Goal: Task Accomplishment & Management: Manage account settings

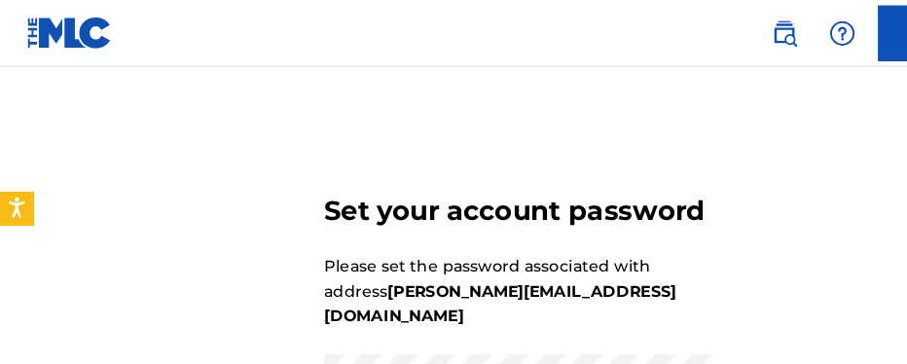
click at [699, 264] on div "Set your account password Please set the password associated with address [PERS…" at bounding box center [453, 370] width 907 height 527
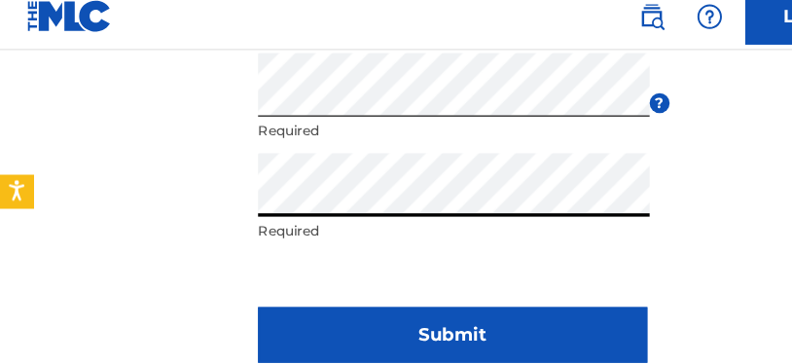
scroll to position [250, 0]
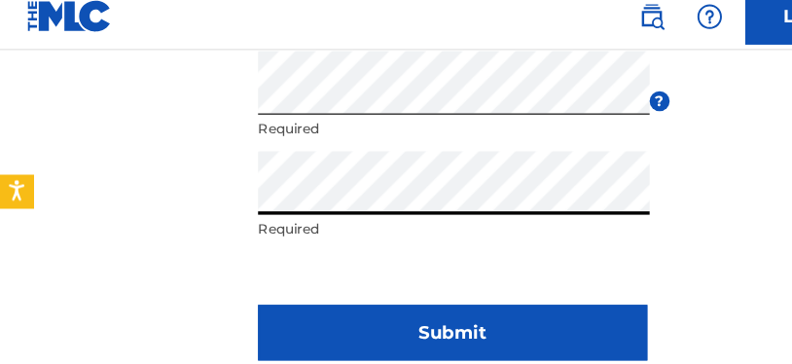
click at [473, 281] on button "Submit" at bounding box center [396, 305] width 340 height 49
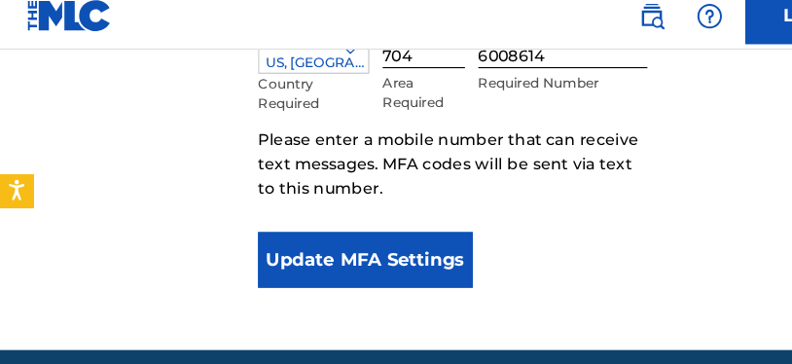
scroll to position [483, 0]
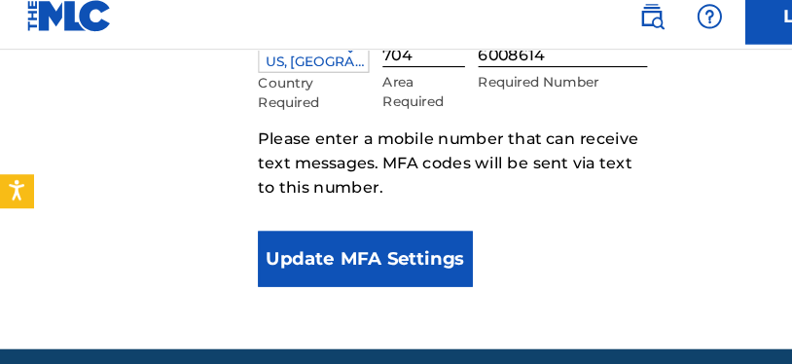
click at [363, 232] on button "Update MFA Settings" at bounding box center [320, 241] width 188 height 49
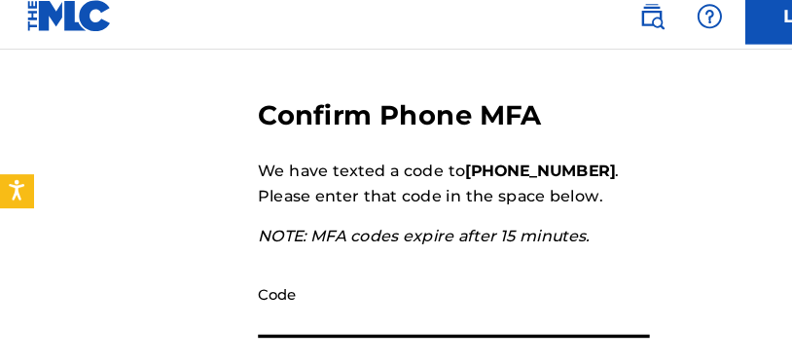
scroll to position [246, 0]
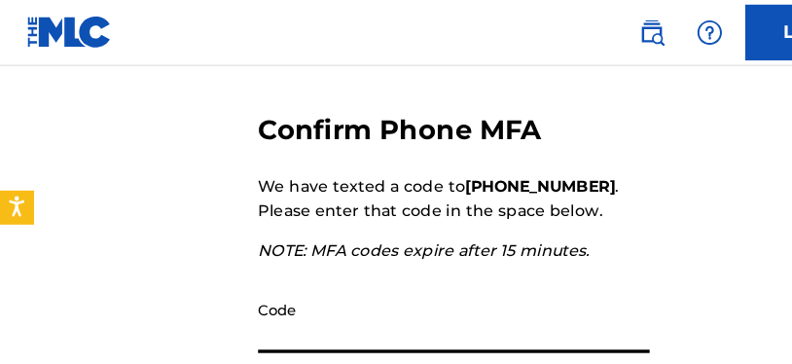
click at [459, 296] on input "Code" at bounding box center [397, 281] width 342 height 55
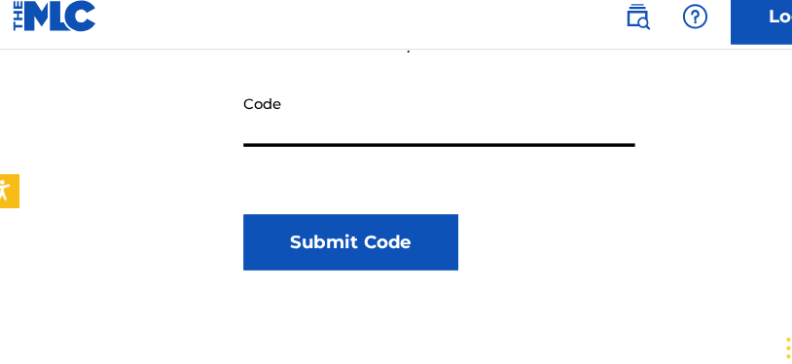
scroll to position [418, 0]
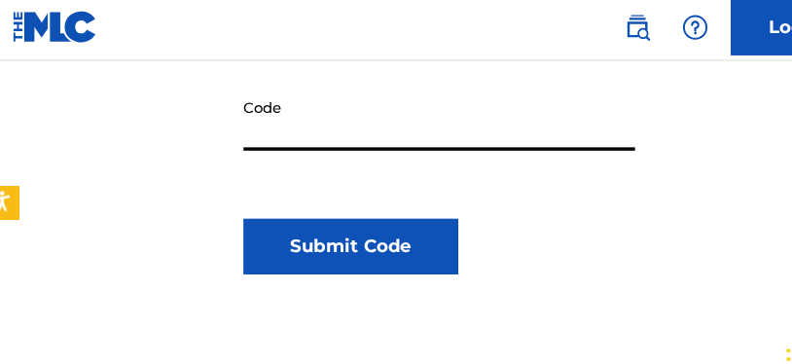
click at [368, 221] on button "Submit Code" at bounding box center [320, 220] width 188 height 49
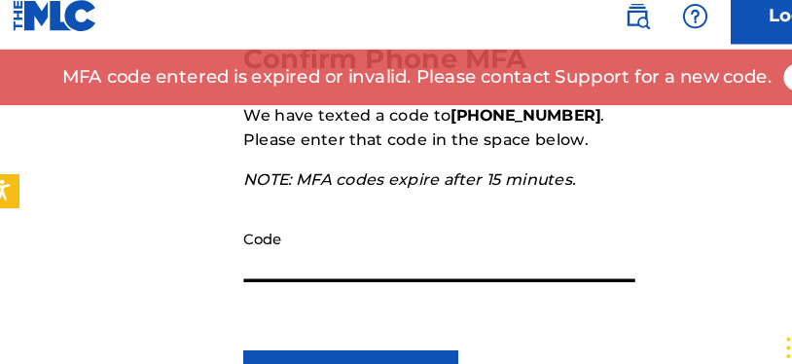
scroll to position [299, 0]
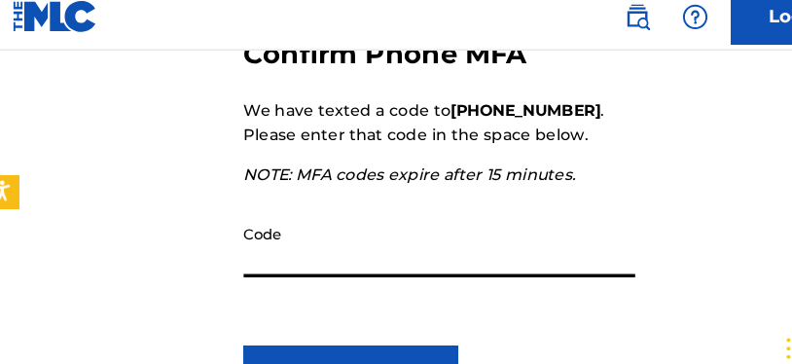
click at [450, 226] on input "Code" at bounding box center [397, 228] width 342 height 55
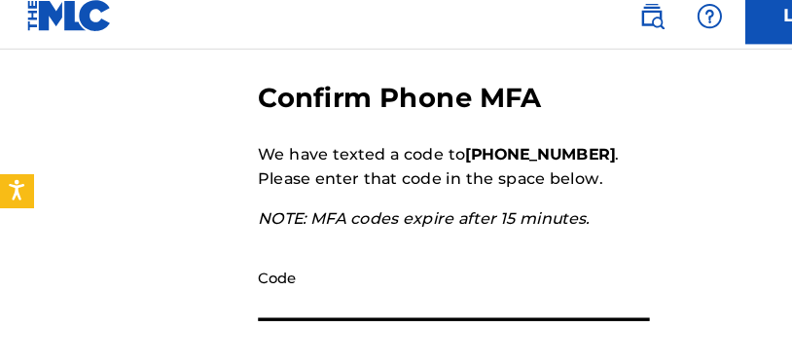
scroll to position [260, 0]
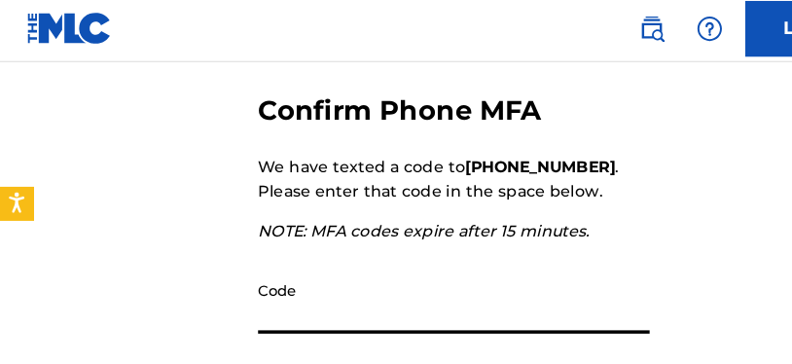
click at [478, 267] on input "Code" at bounding box center [397, 267] width 342 height 55
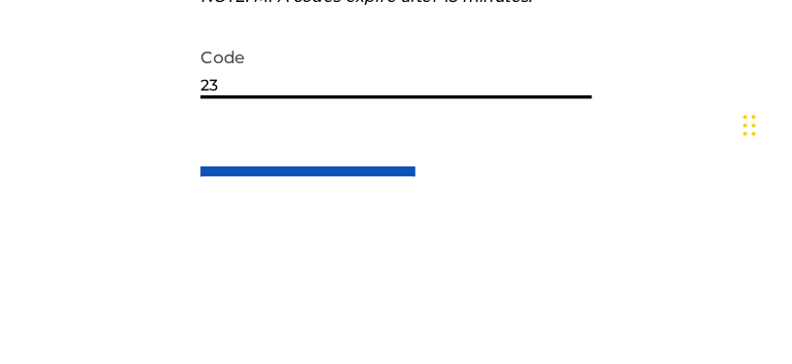
type input "232"
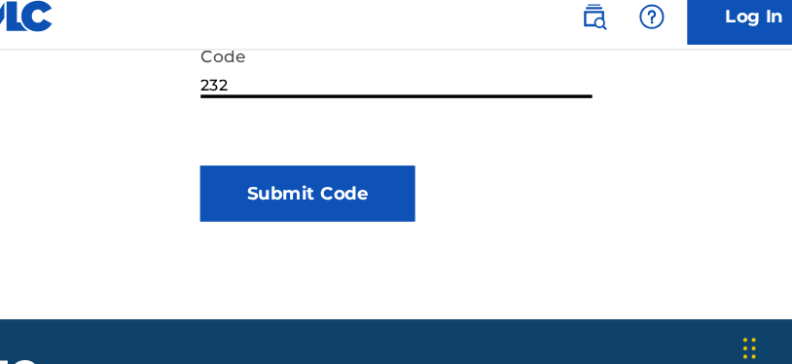
click at [311, 168] on button "Submit Code" at bounding box center [320, 184] width 188 height 49
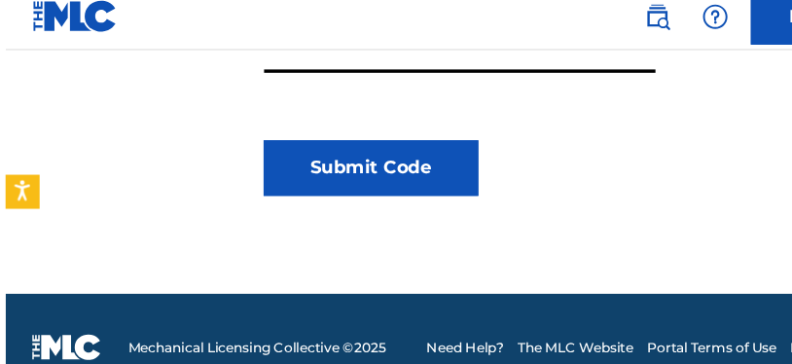
scroll to position [478, 0]
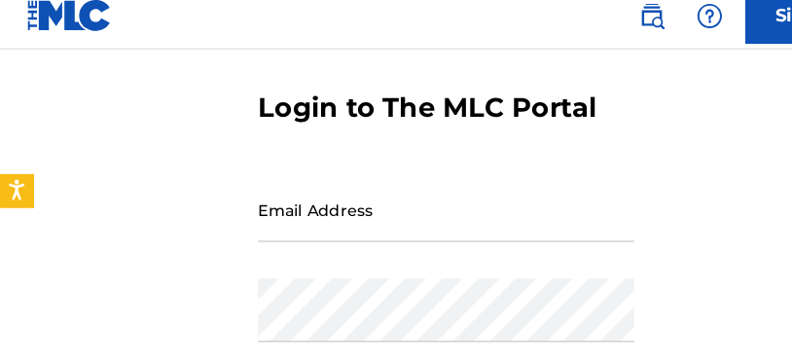
scroll to position [75, 0]
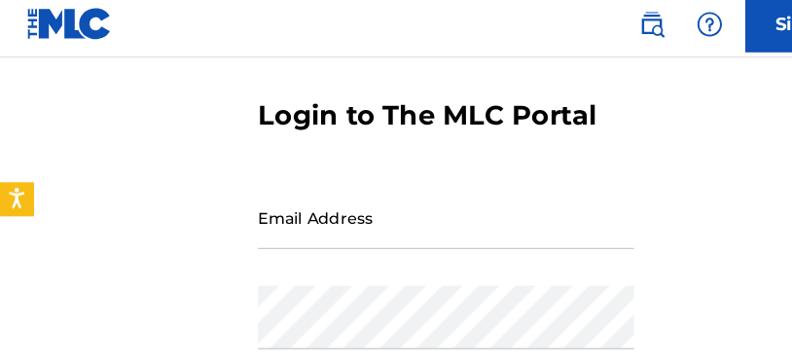
click at [477, 201] on input "Email Address" at bounding box center [390, 197] width 329 height 55
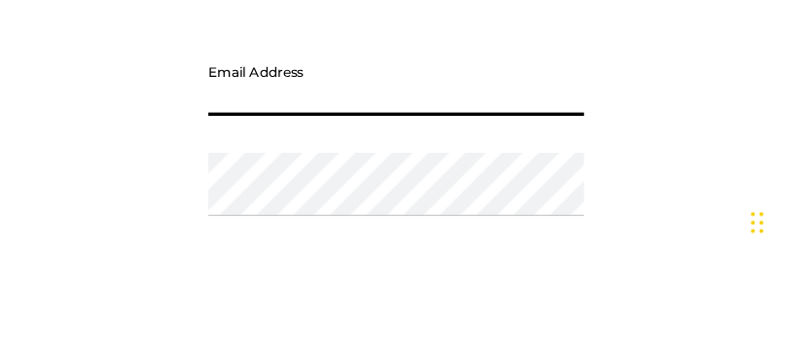
type input "[PERSON_NAME][EMAIL_ADDRESS][DOMAIN_NAME]"
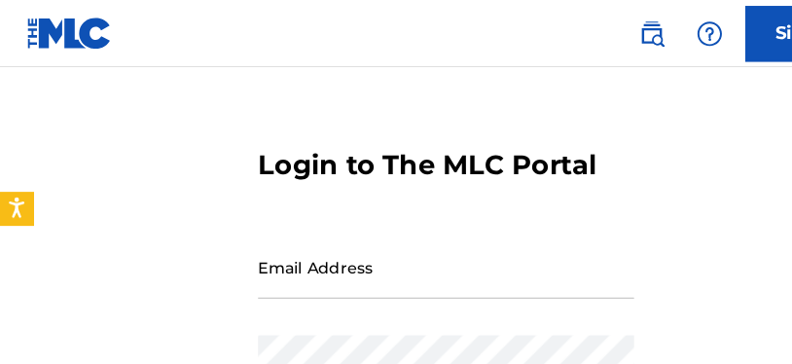
scroll to position [39, 0]
click at [450, 230] on input "Email Address" at bounding box center [390, 233] width 329 height 55
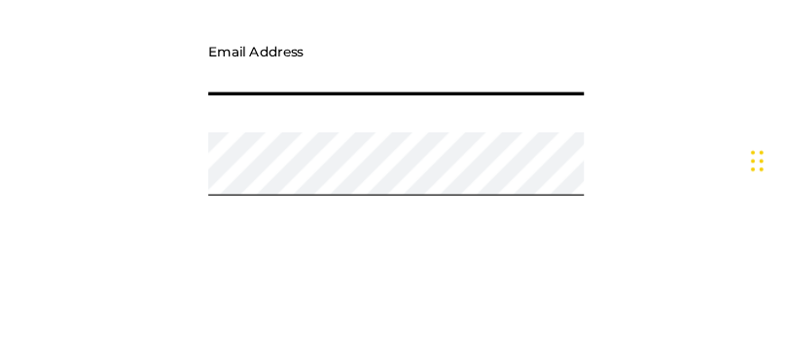
type input "[PERSON_NAME][EMAIL_ADDRESS][DOMAIN_NAME]"
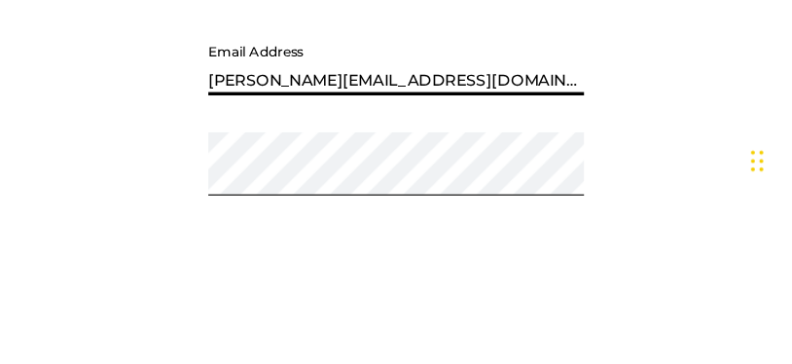
scroll to position [172, 0]
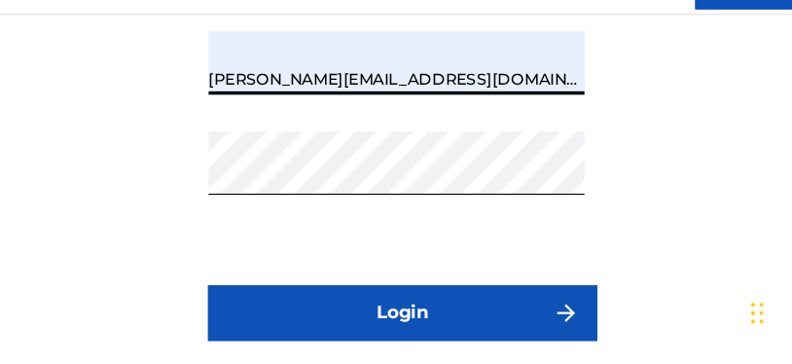
click at [453, 295] on button "Login" at bounding box center [396, 319] width 340 height 49
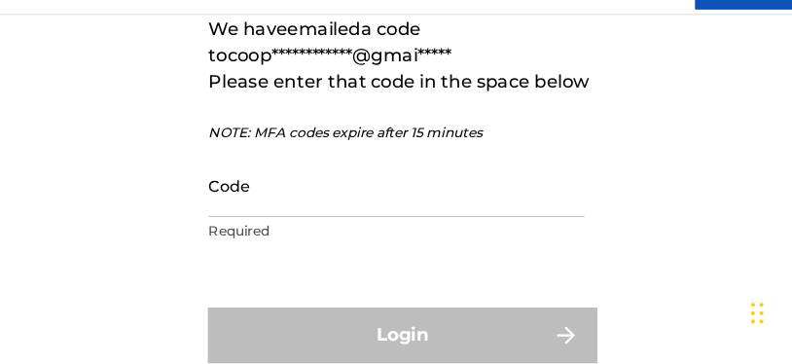
click at [384, 180] on input "Code" at bounding box center [390, 207] width 329 height 55
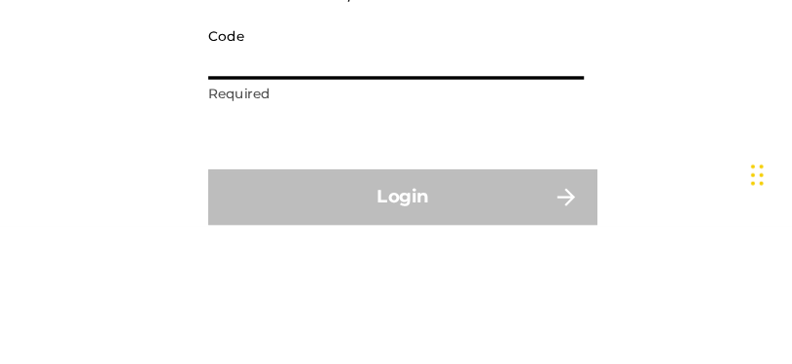
click at [330, 180] on input "Code" at bounding box center [390, 207] width 329 height 55
paste input "007808"
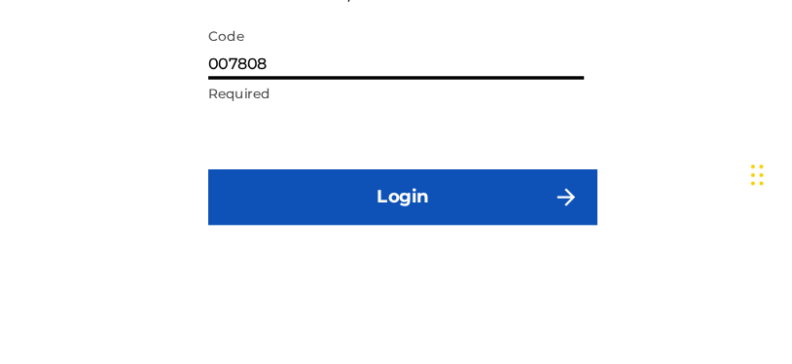
scroll to position [293, 0]
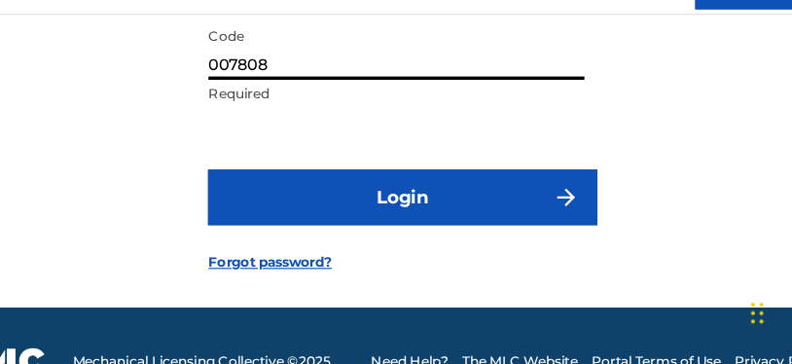
type input "007808"
click at [423, 194] on button "Login" at bounding box center [396, 218] width 340 height 49
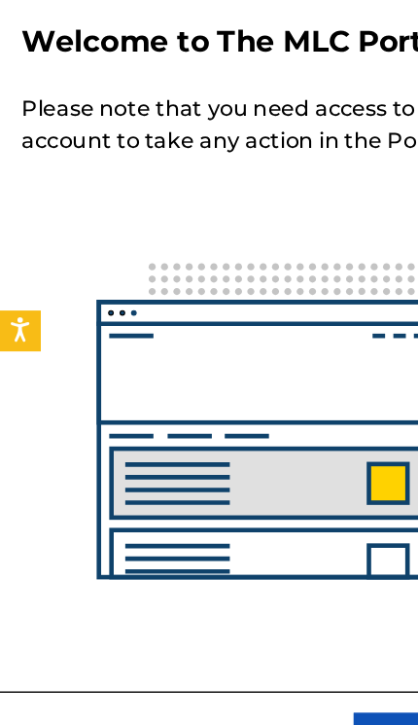
scroll to position [307, 0]
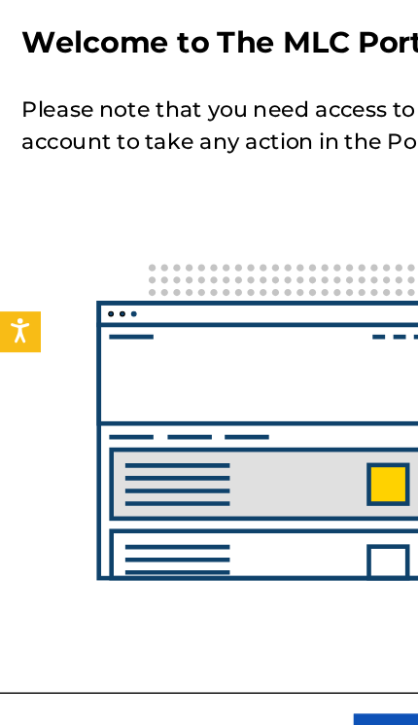
click at [276, 363] on button "Next" at bounding box center [330, 664] width 146 height 49
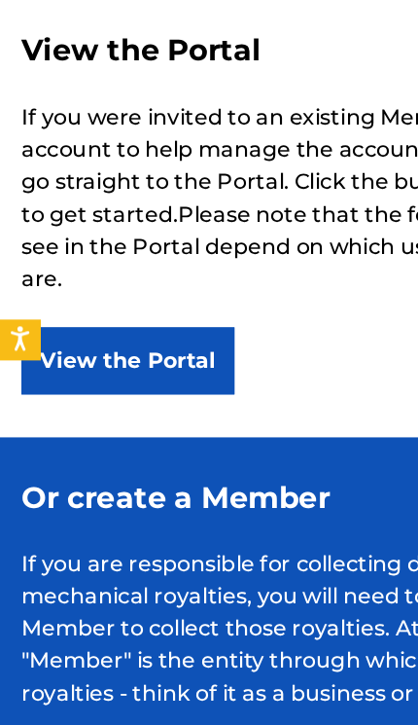
click at [87, 354] on button "View the Portal" at bounding box center [93, 378] width 155 height 49
